Goal: Check status: Check status

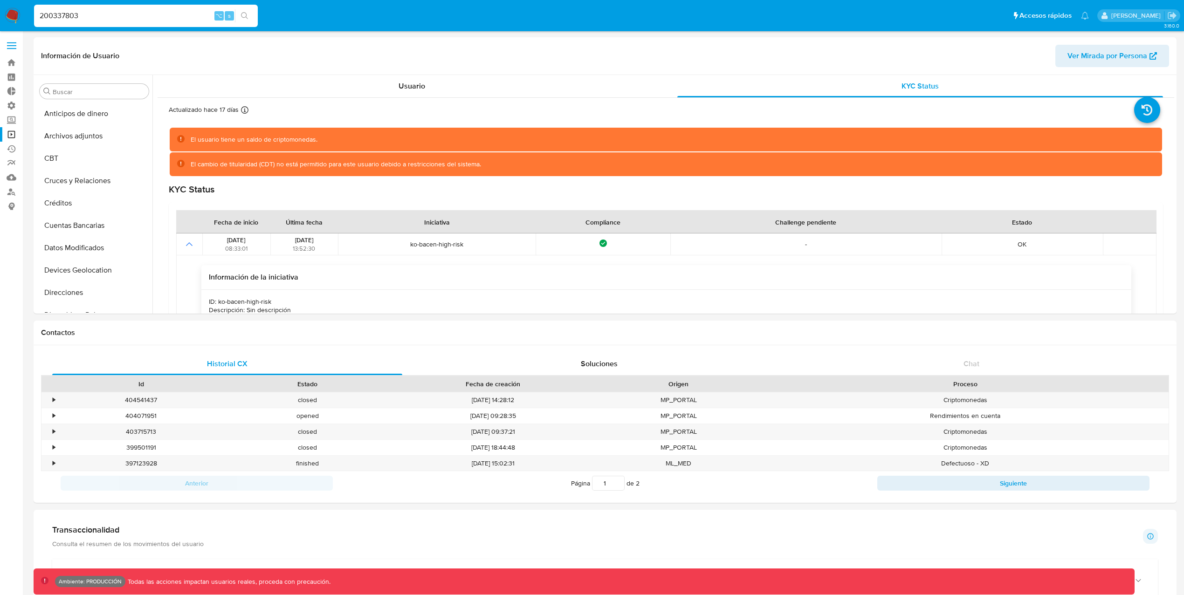
select select "10"
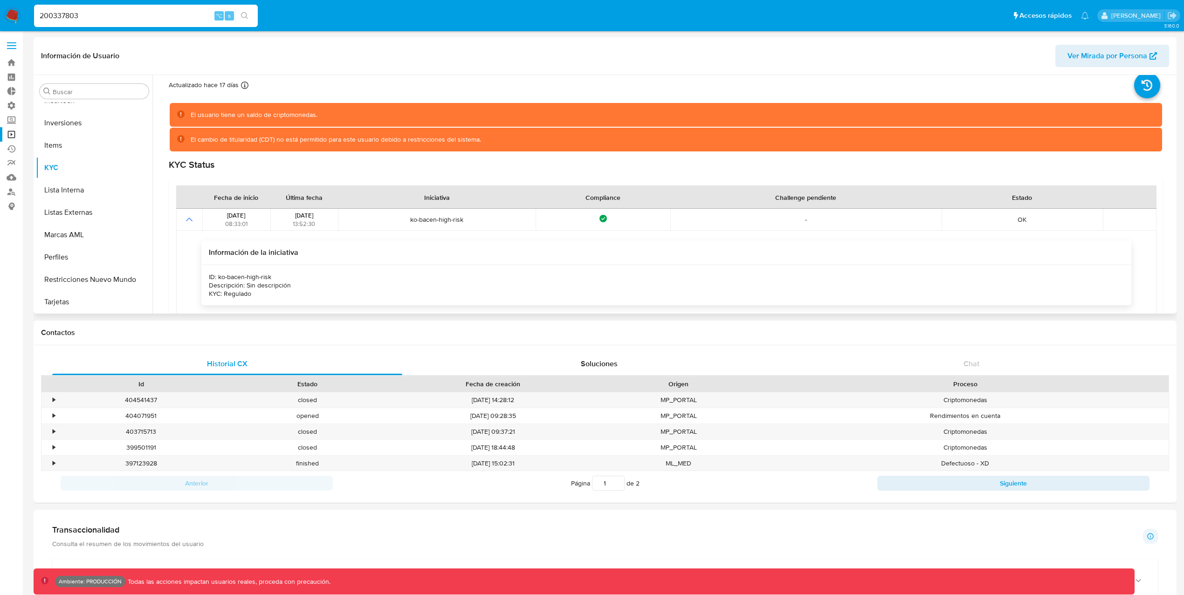
scroll to position [25, 0]
click at [151, 16] on input "200337803" at bounding box center [146, 16] width 224 height 12
click at [155, 16] on input "200337803" at bounding box center [146, 16] width 224 height 12
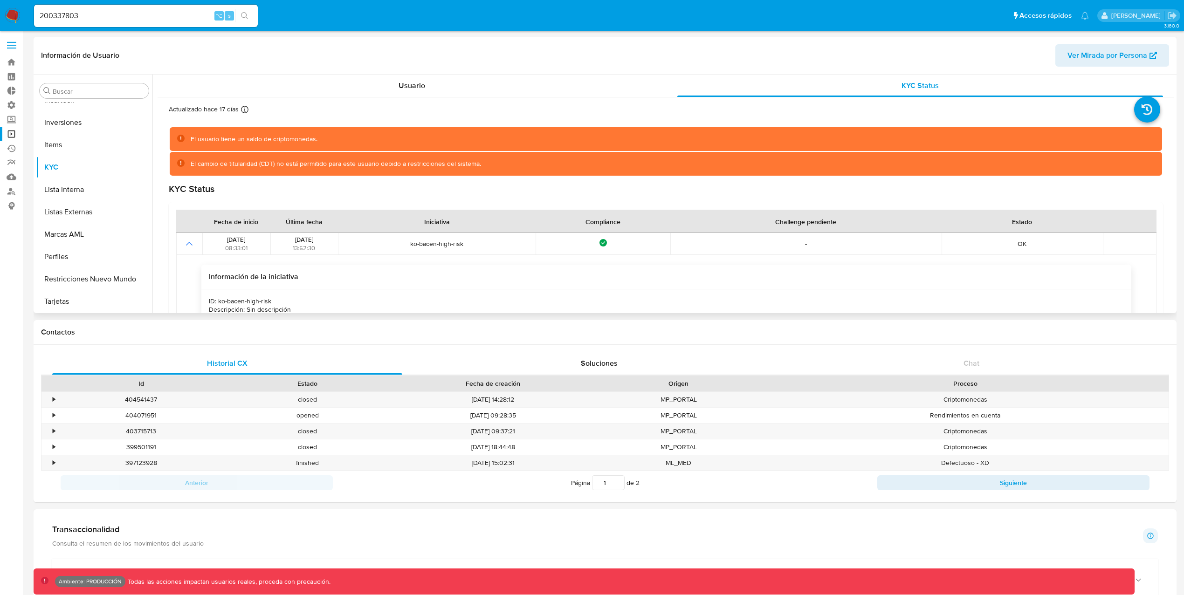
scroll to position [0, 0]
click at [1144, 113] on icon at bounding box center [1147, 110] width 26 height 26
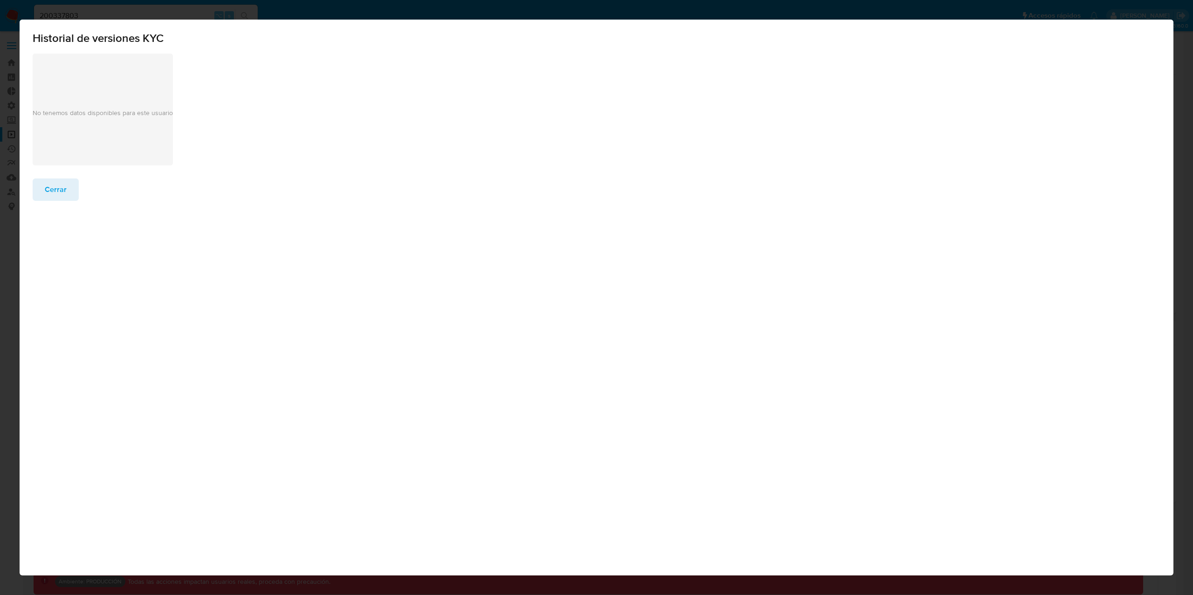
click at [128, 110] on p "No tenemos datos disponibles para este usuario" at bounding box center [103, 113] width 140 height 9
click at [64, 192] on span "Cerrar" at bounding box center [56, 189] width 22 height 21
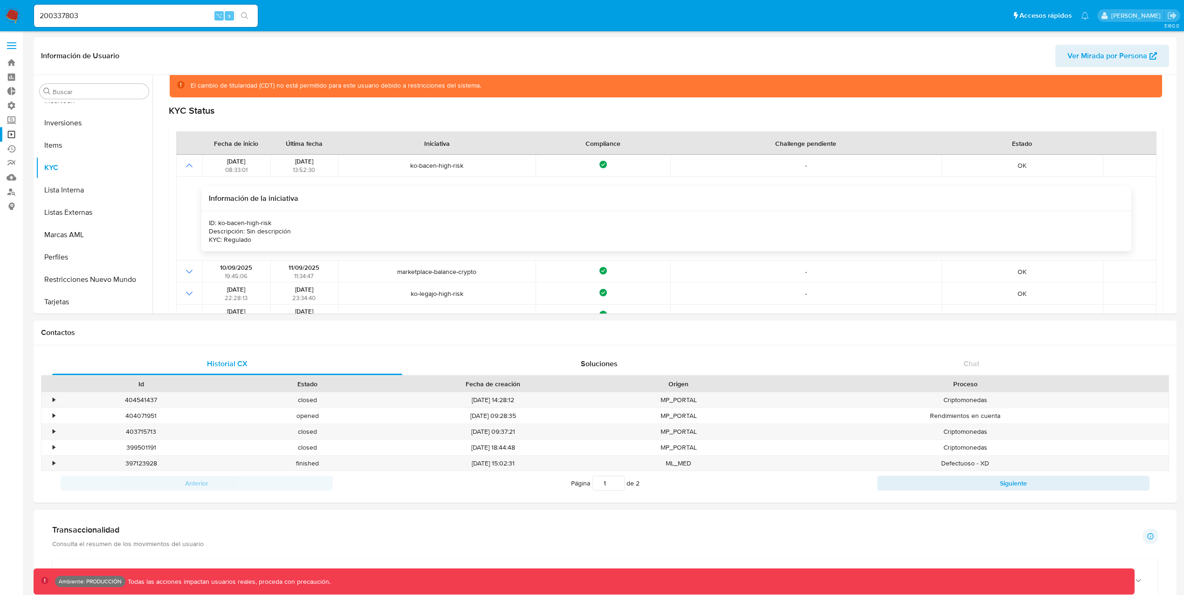
scroll to position [75, 0]
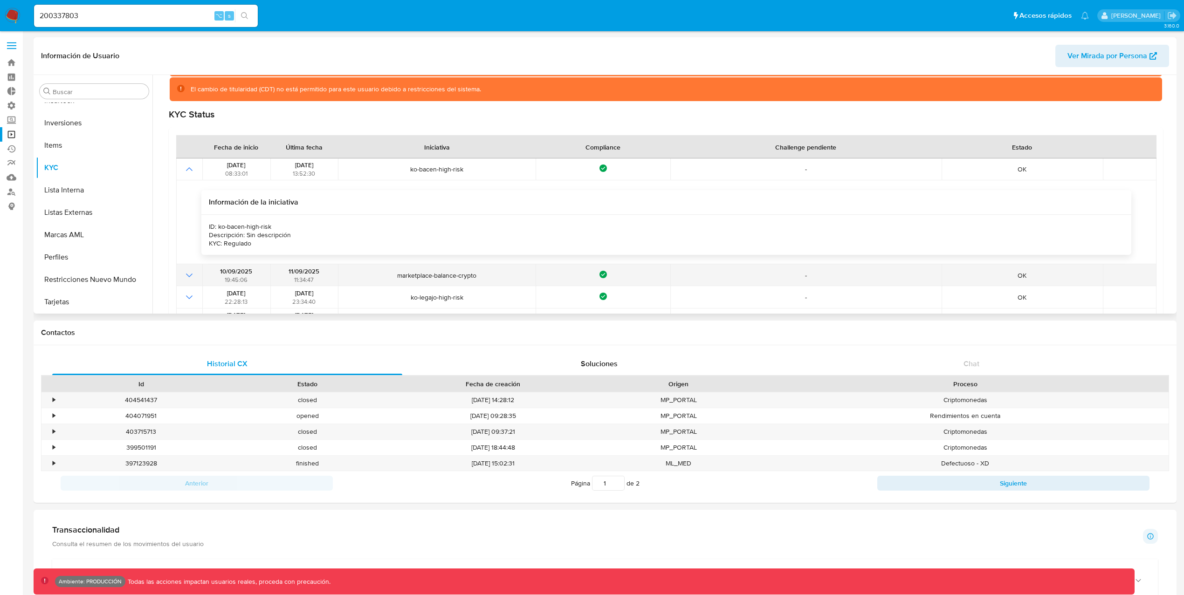
click at [189, 276] on icon "Mostrar operación" at bounding box center [189, 276] width 7 height 4
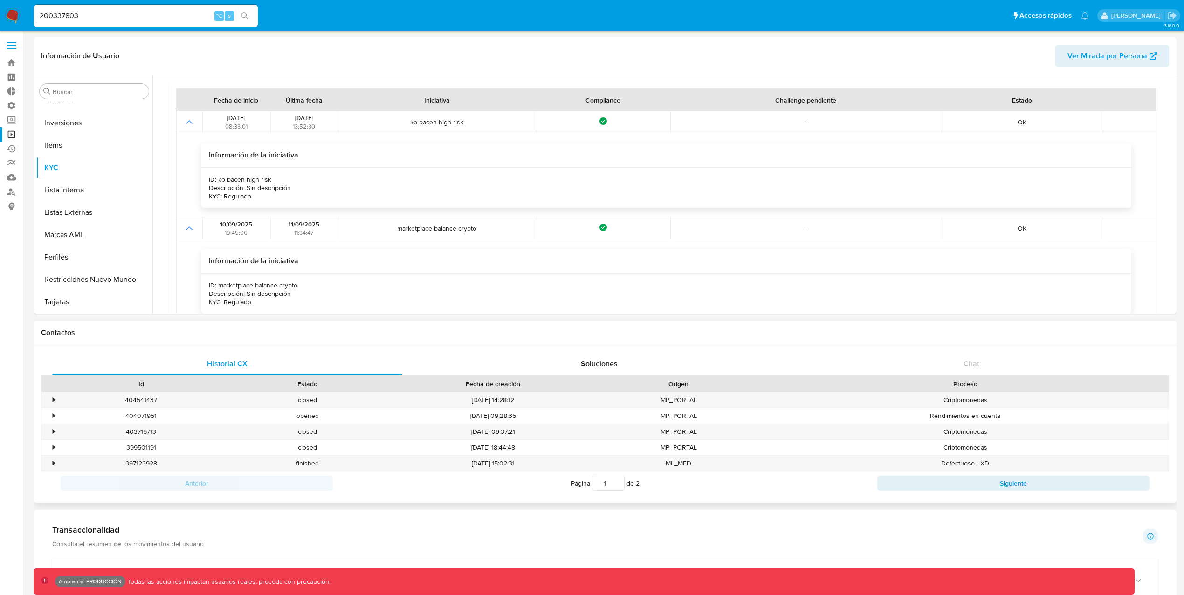
scroll to position [39, 0]
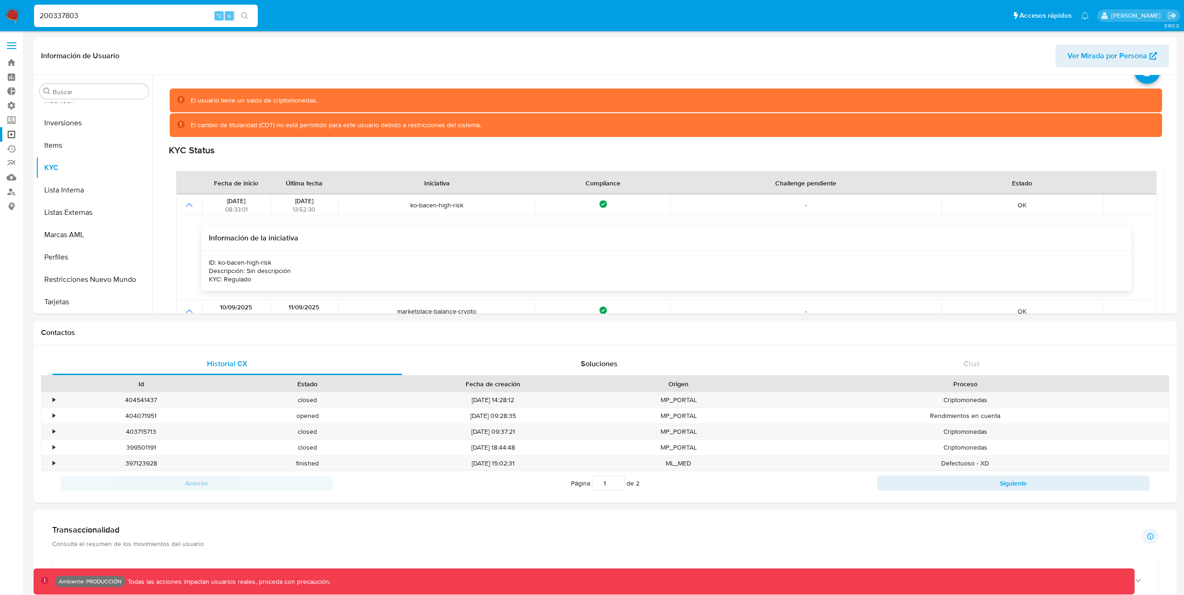
click at [52, 17] on input "200337803" at bounding box center [146, 16] width 224 height 12
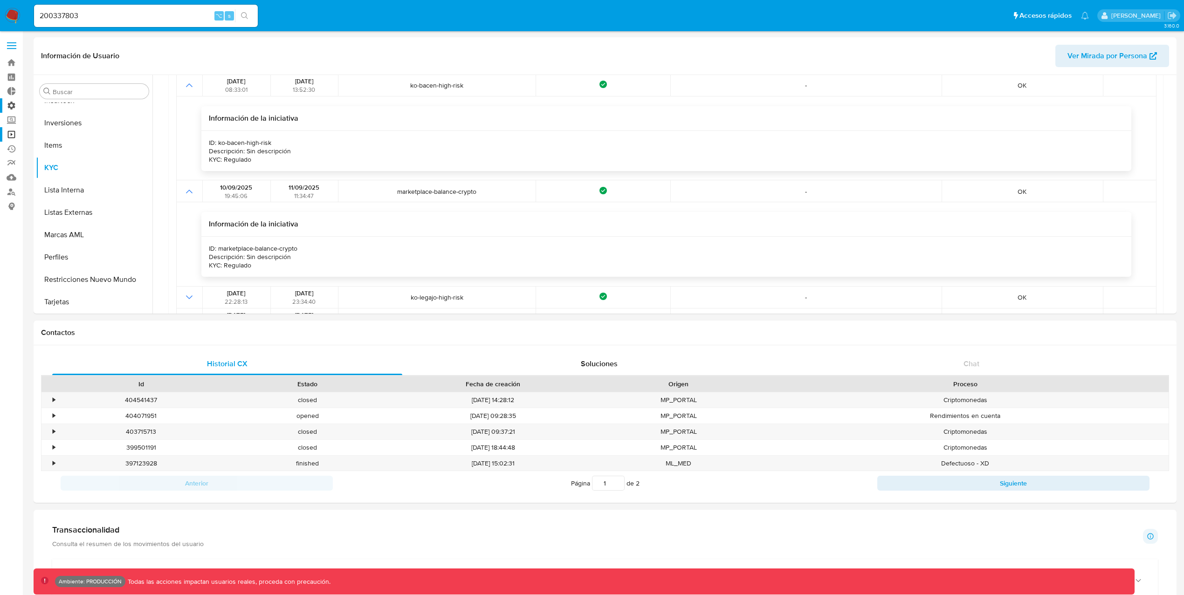
scroll to position [157, 0]
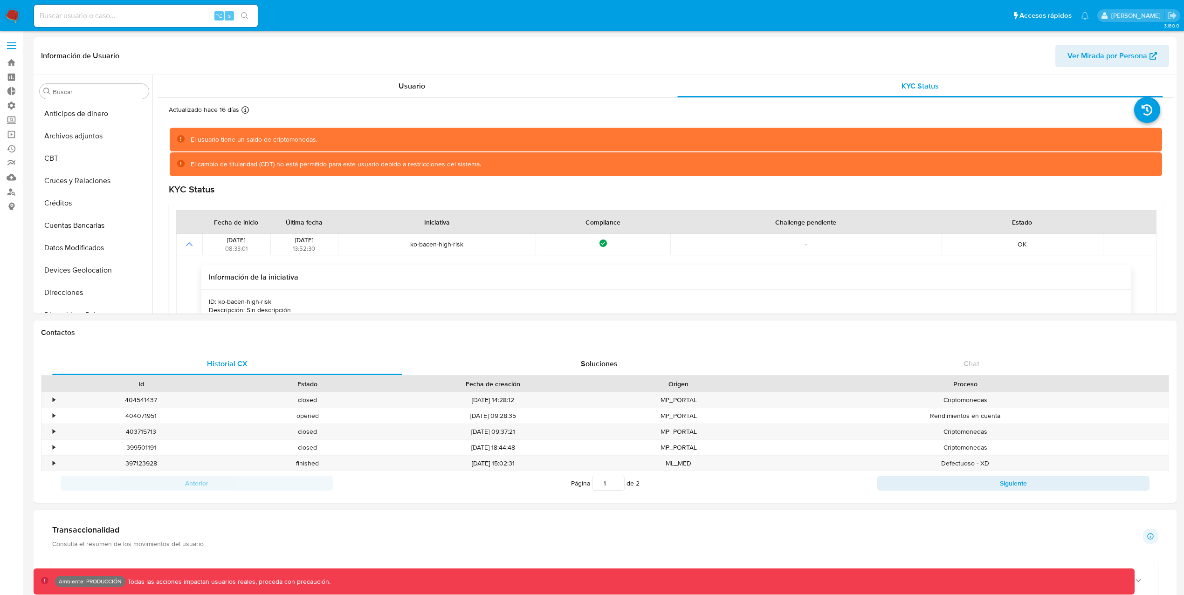
select select "10"
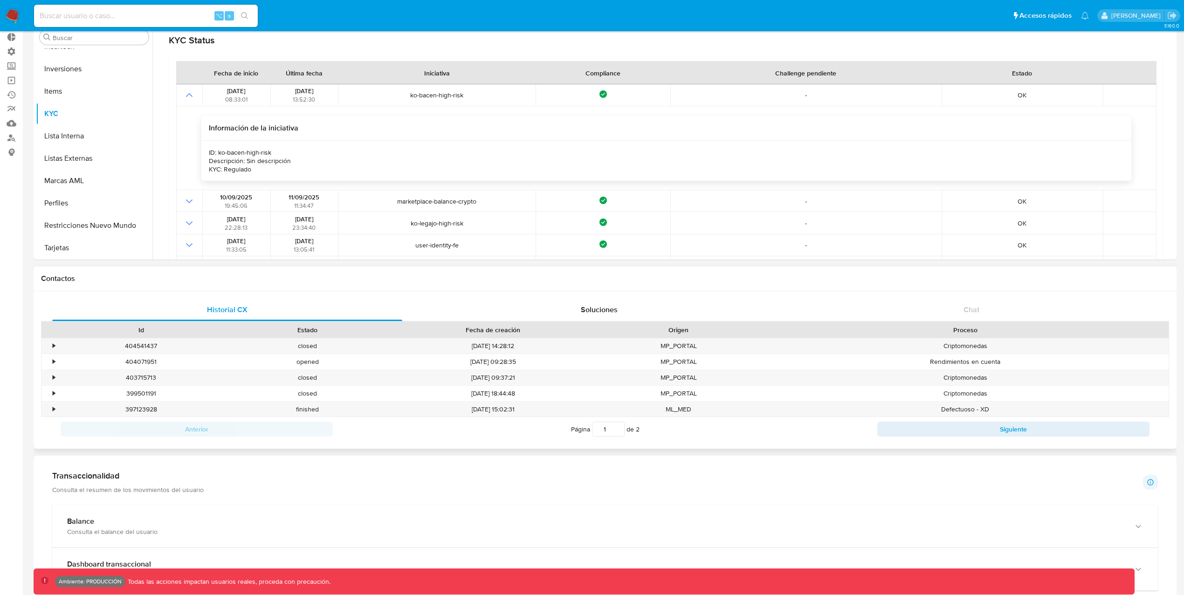
scroll to position [100, 0]
